Goal: Task Accomplishment & Management: Manage account settings

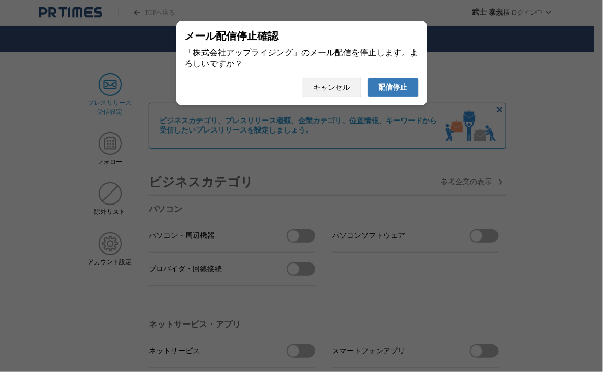
click at [412, 91] on button "配信停止" at bounding box center [392, 87] width 51 height 19
click at [367, 78] on button "配信停止" at bounding box center [392, 87] width 51 height 19
click at [402, 92] on span "配信停止" at bounding box center [392, 87] width 29 height 9
click at [389, 92] on span "配信停止" at bounding box center [392, 87] width 29 height 9
click at [396, 92] on span "配信停止" at bounding box center [392, 87] width 29 height 9
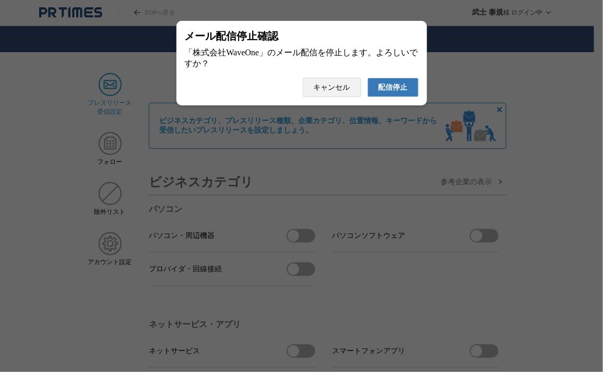
click at [400, 92] on span "配信停止" at bounding box center [392, 87] width 29 height 9
click at [404, 87] on span "配信停止" at bounding box center [392, 87] width 29 height 9
click at [367, 78] on button "配信停止" at bounding box center [392, 87] width 51 height 19
